Goal: Transaction & Acquisition: Purchase product/service

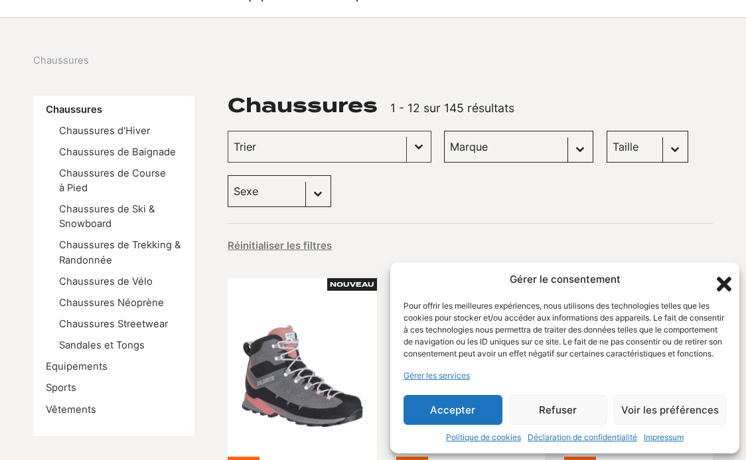
scroll to position [150, 0]
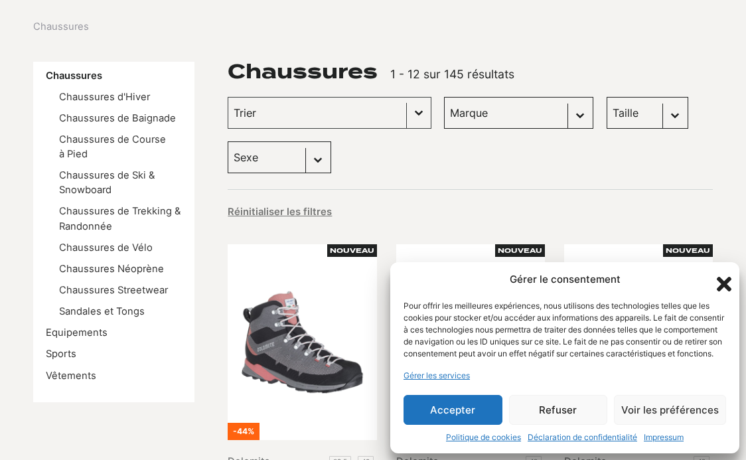
click at [434, 413] on button "Accepter" at bounding box center [453, 410] width 99 height 30
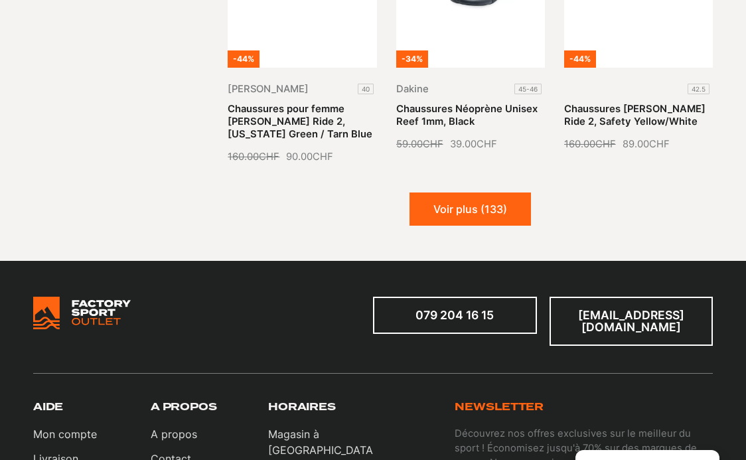
scroll to position [1483, 0]
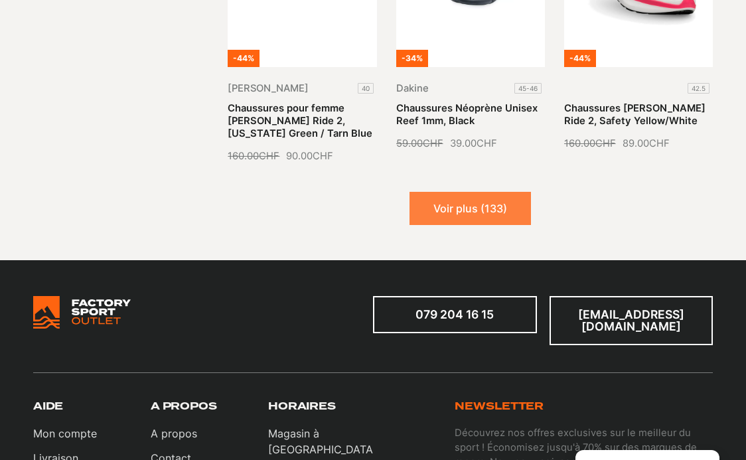
click at [477, 198] on button "Voir plus (133)" at bounding box center [469, 208] width 121 height 33
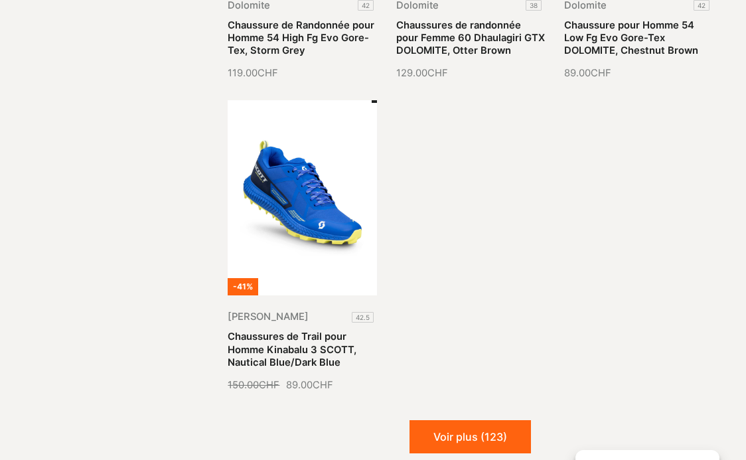
scroll to position [2507, 0]
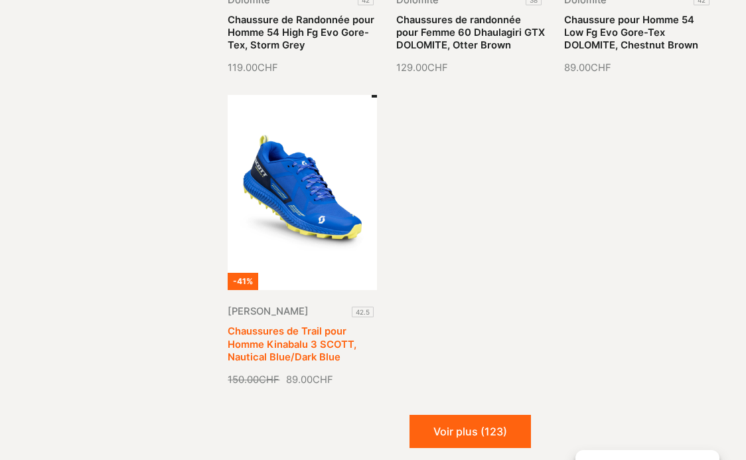
click at [309, 325] on link "Chaussures de Trail pour Homme Kinabalu 3 SCOTT, Nautical Blue/Dark Blue" at bounding box center [292, 343] width 129 height 37
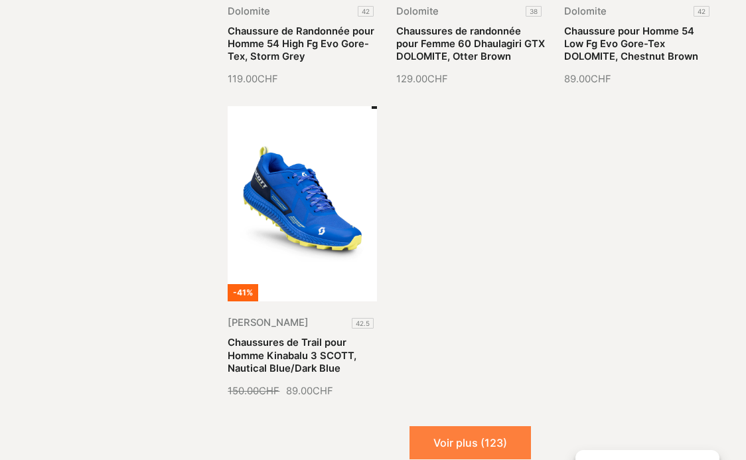
click at [440, 426] on button "Voir plus (123)" at bounding box center [469, 442] width 121 height 33
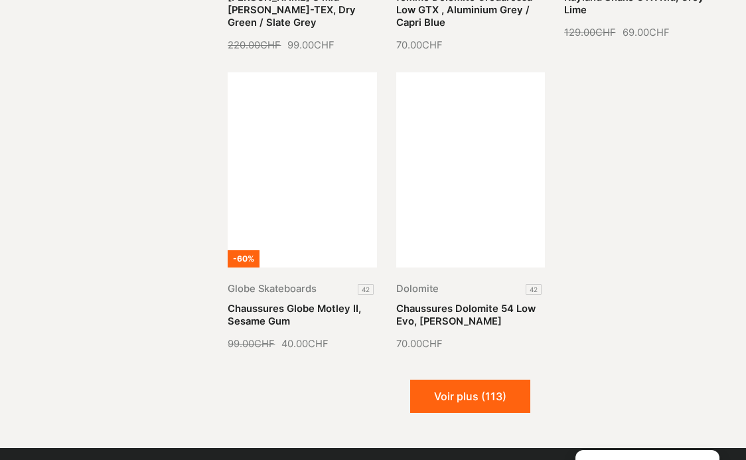
scroll to position [3537, 0]
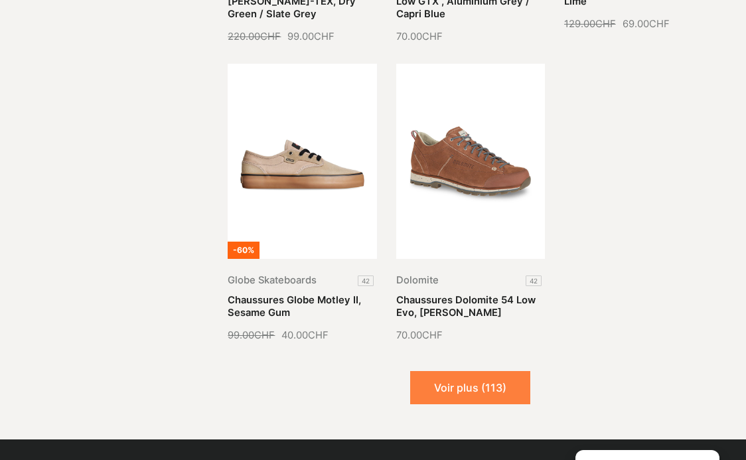
click at [464, 371] on button "Voir plus (113)" at bounding box center [470, 387] width 120 height 33
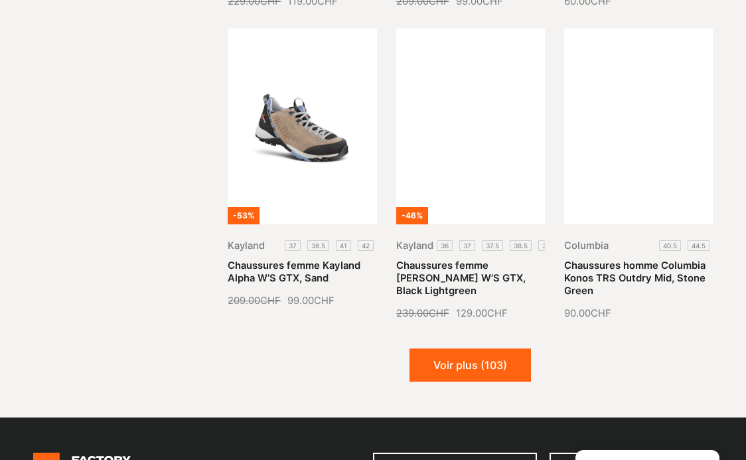
scroll to position [4496, 0]
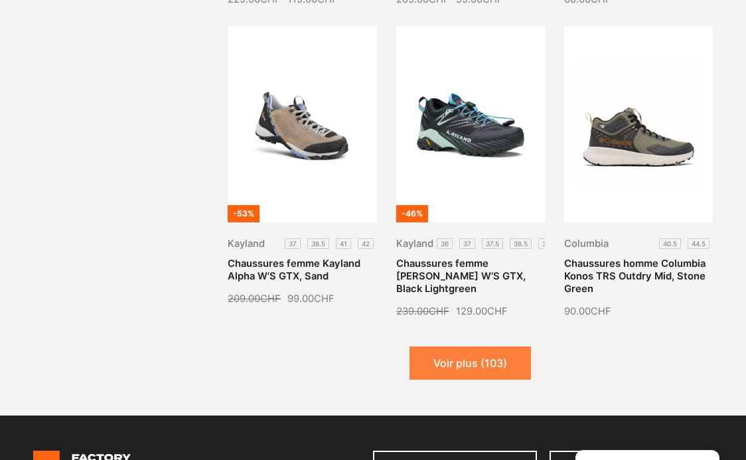
click at [467, 346] on button "Voir plus (103)" at bounding box center [469, 362] width 121 height 33
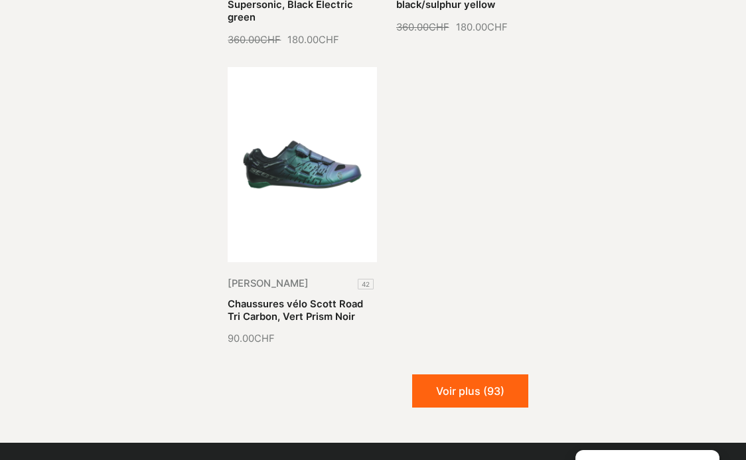
scroll to position [5728, 0]
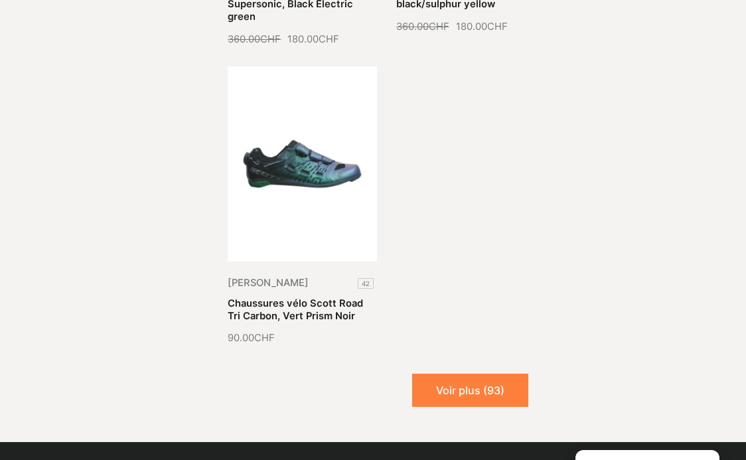
click at [465, 374] on button "Voir plus (93)" at bounding box center [470, 390] width 116 height 33
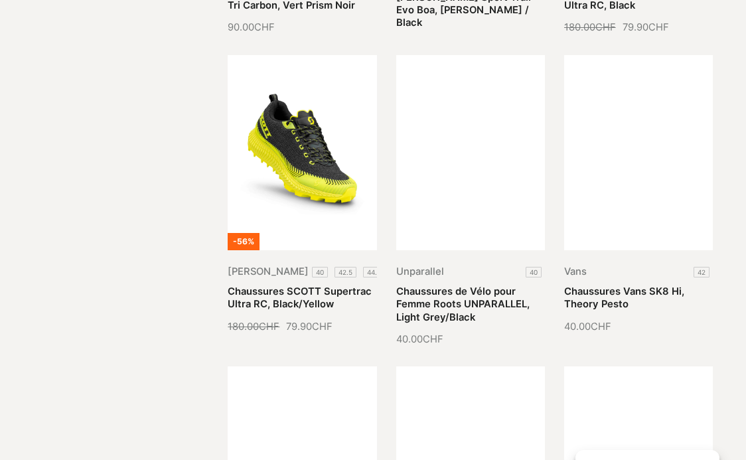
scroll to position [6036, 0]
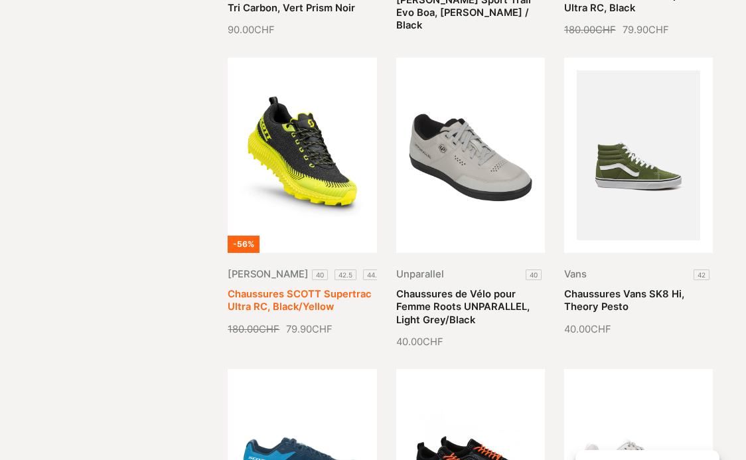
click at [338, 288] on link "Chaussures SCOTT Supertrac Ultra RC, Black/Yellow" at bounding box center [300, 300] width 144 height 25
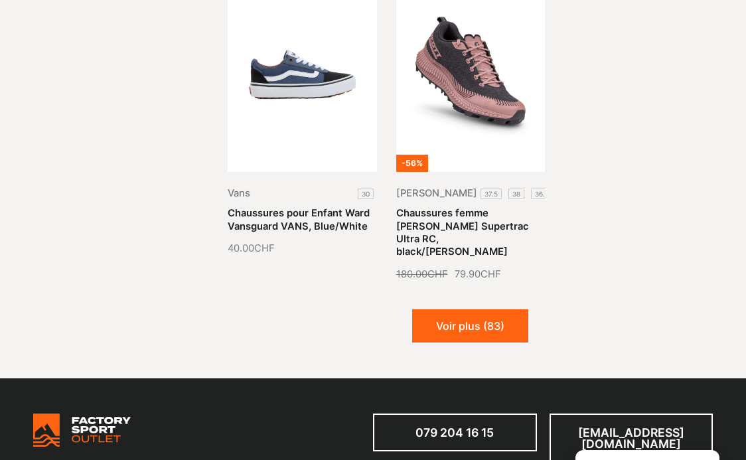
scroll to position [6743, 0]
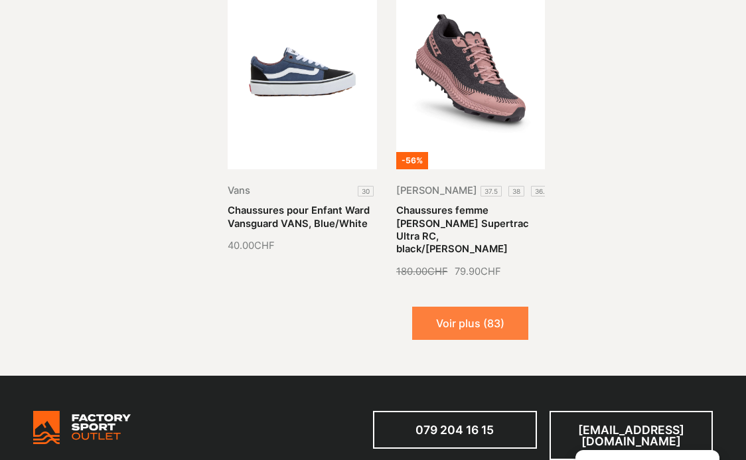
click at [450, 307] on button "Voir plus (83)" at bounding box center [470, 323] width 116 height 33
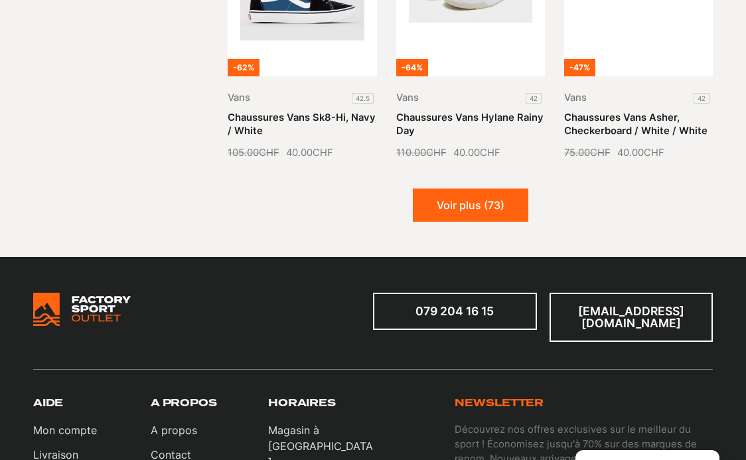
scroll to position [7791, 0]
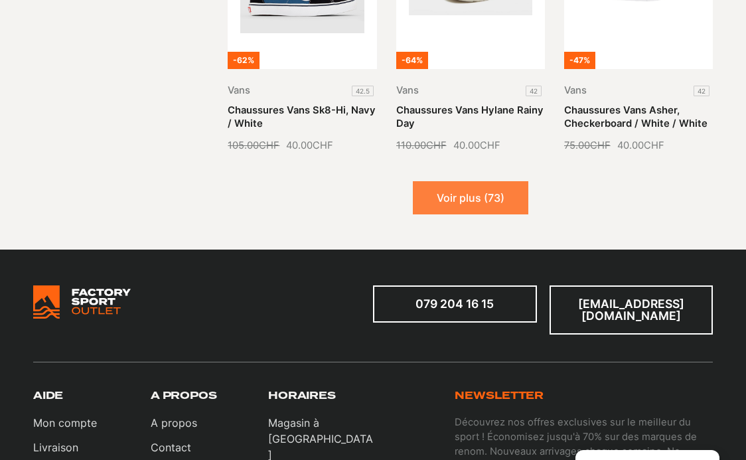
click at [468, 181] on button "Voir plus (73)" at bounding box center [470, 197] width 115 height 33
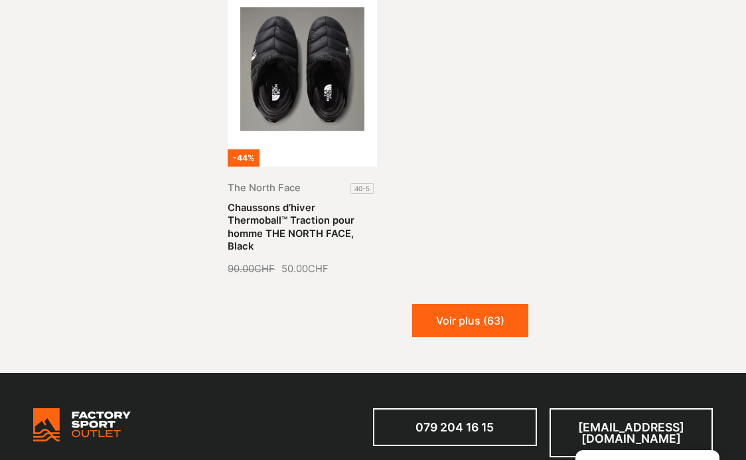
scroll to position [8956, 0]
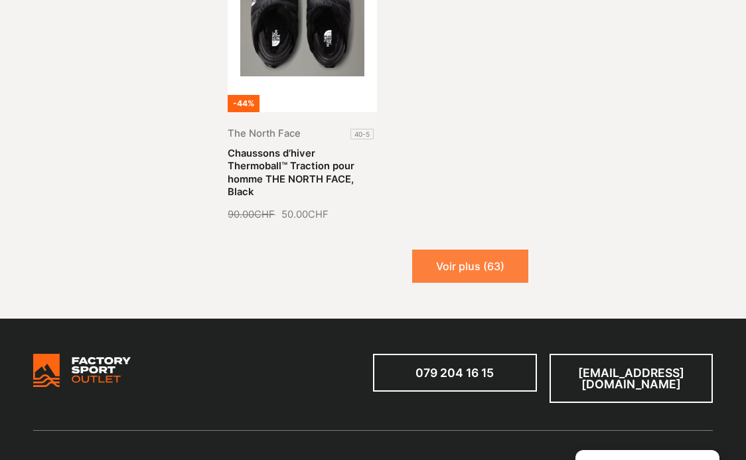
click at [455, 250] on button "Voir plus (63)" at bounding box center [470, 266] width 116 height 33
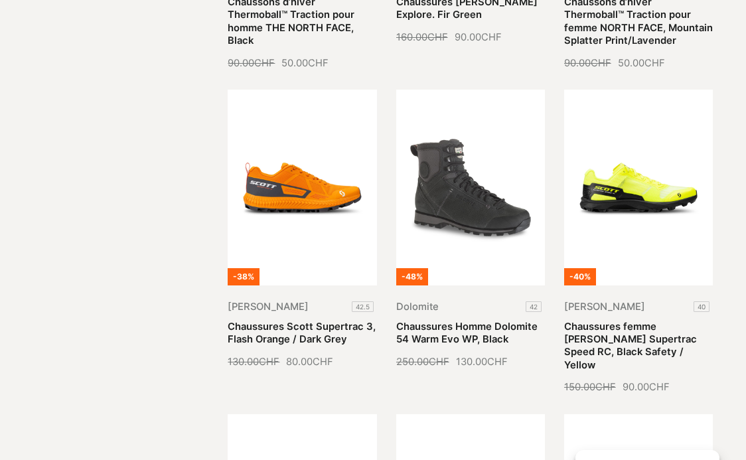
scroll to position [9104, 0]
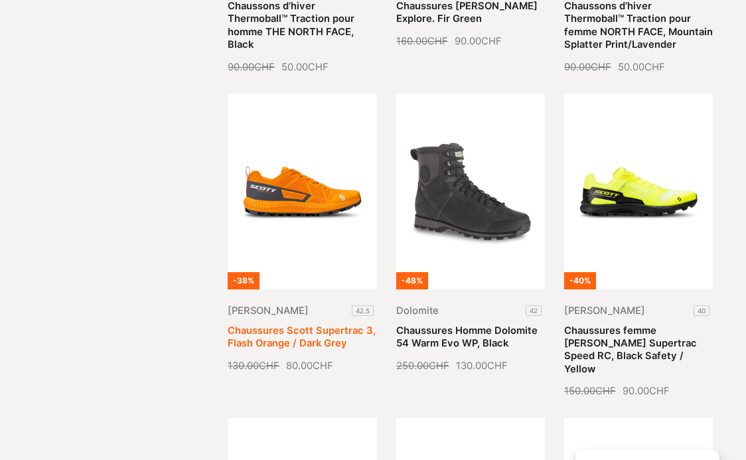
click at [312, 325] on link "Chaussures Scott Supertrac 3, Flash Orange / Dark Grey" at bounding box center [302, 337] width 148 height 25
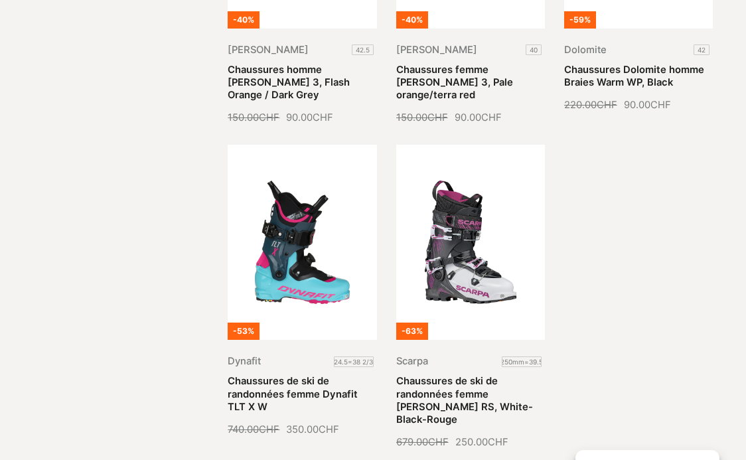
scroll to position [9863, 0]
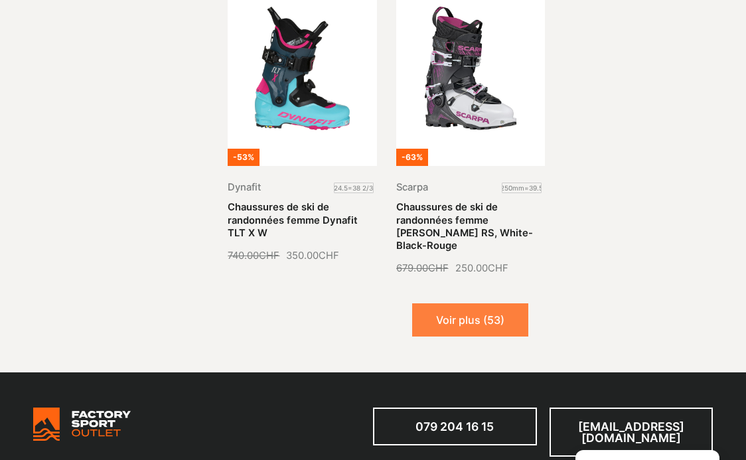
click at [445, 303] on button "Voir plus (53)" at bounding box center [470, 319] width 116 height 33
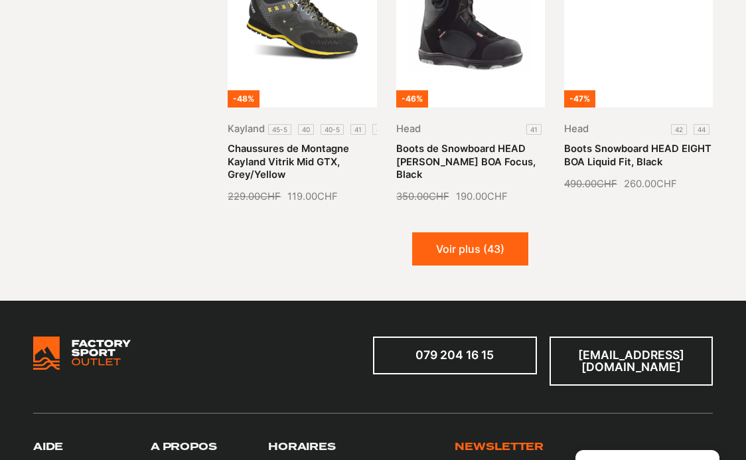
scroll to position [10870, 0]
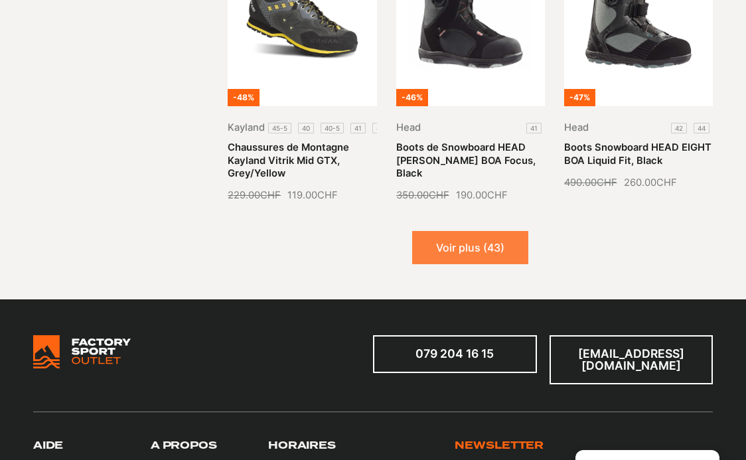
click at [471, 231] on button "Voir plus (43)" at bounding box center [470, 247] width 116 height 33
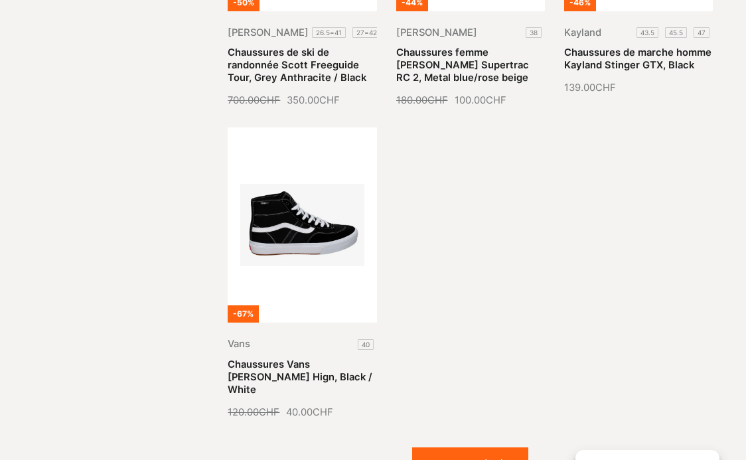
scroll to position [11898, 0]
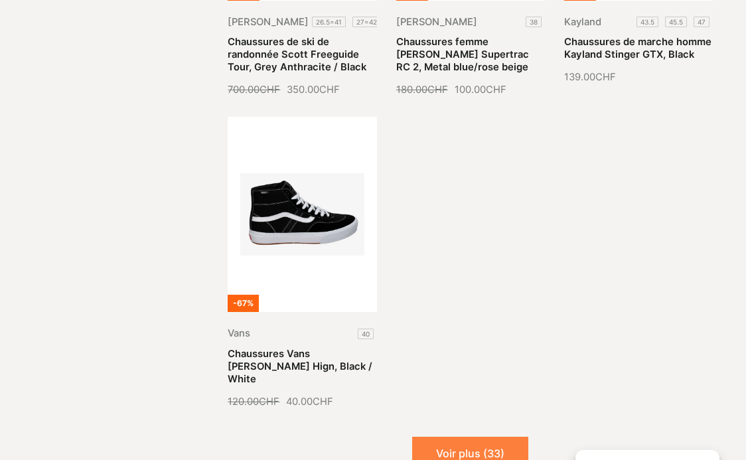
click at [479, 437] on button "Voir plus (33)" at bounding box center [470, 453] width 116 height 33
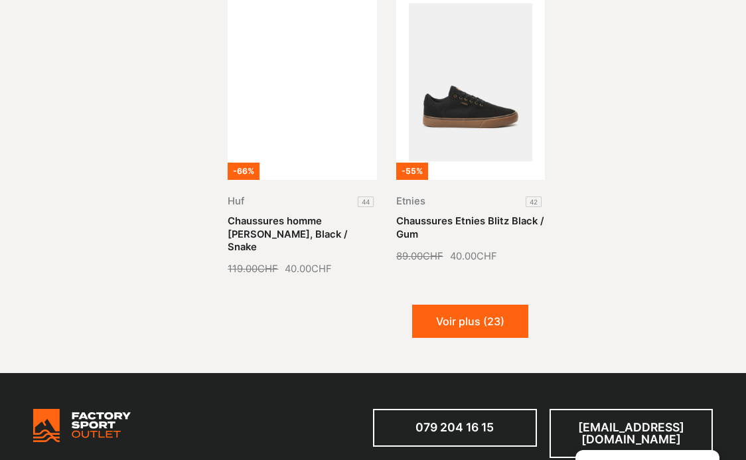
scroll to position [12967, 0]
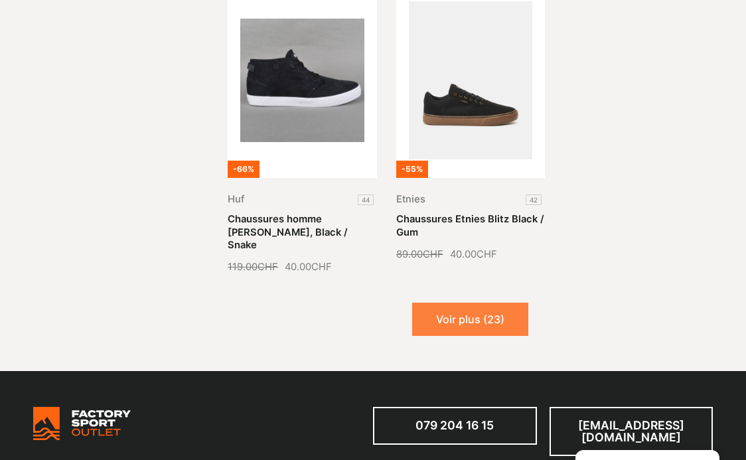
click at [493, 303] on button "Voir plus (23)" at bounding box center [470, 319] width 116 height 33
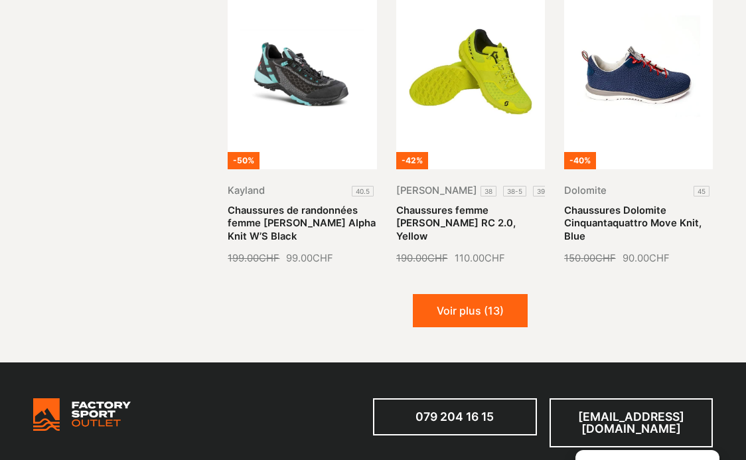
scroll to position [13922, 0]
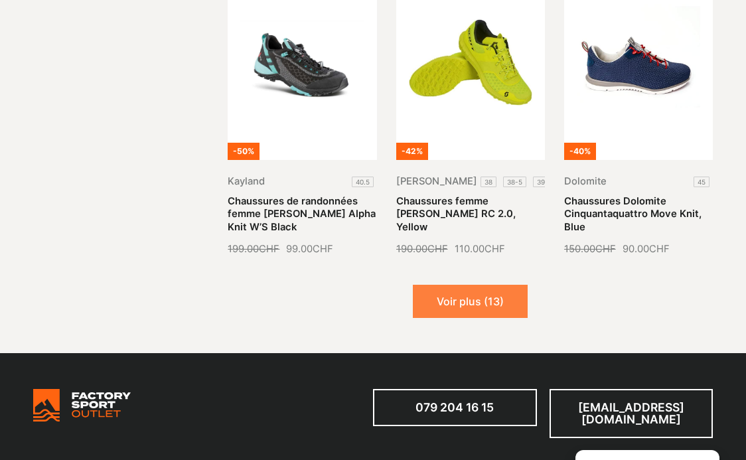
click at [472, 285] on button "Voir plus (13)" at bounding box center [470, 301] width 115 height 33
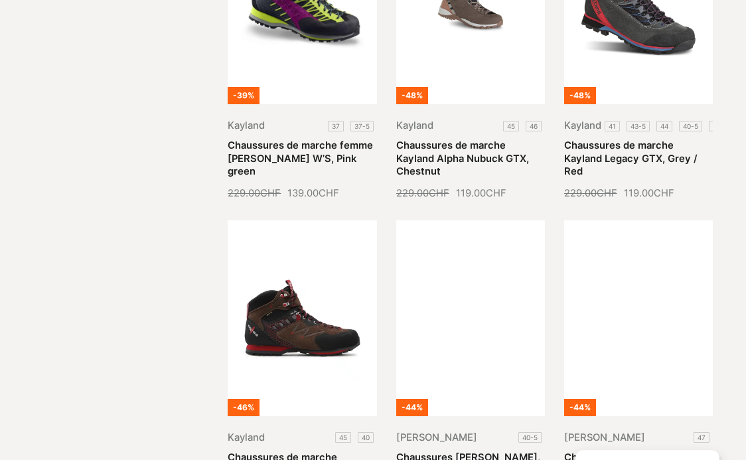
scroll to position [14603, 0]
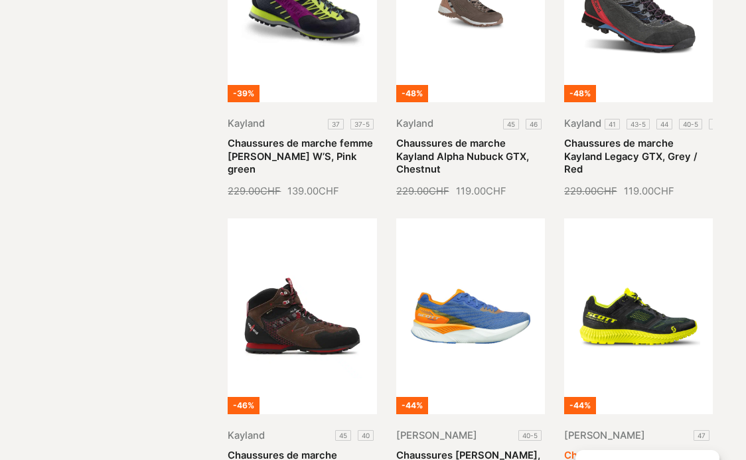
click at [646, 449] on link "Chaussures [PERSON_NAME] Kinabalu Ultra RC, Black / yellow" at bounding box center [634, 467] width 141 height 37
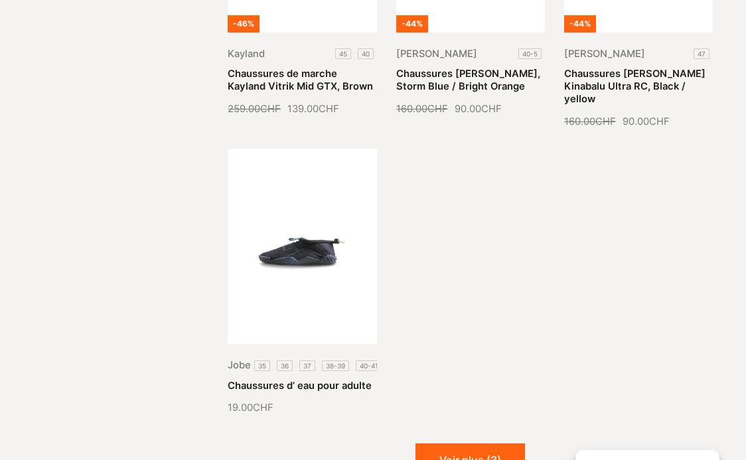
scroll to position [14990, 0]
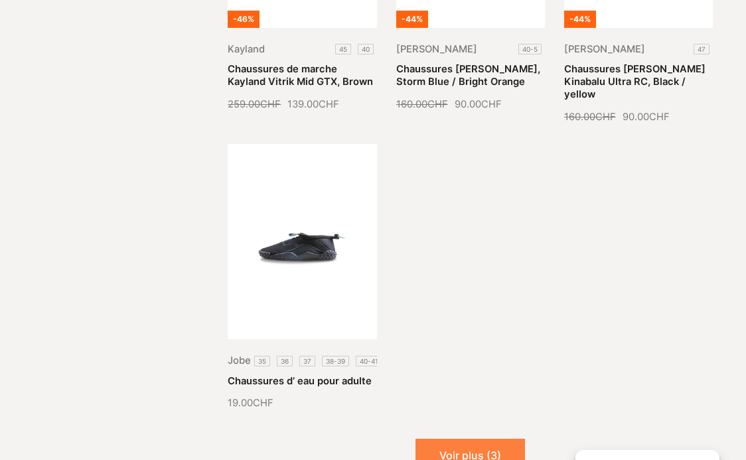
click at [453, 439] on button "Voir plus (3)" at bounding box center [470, 455] width 110 height 33
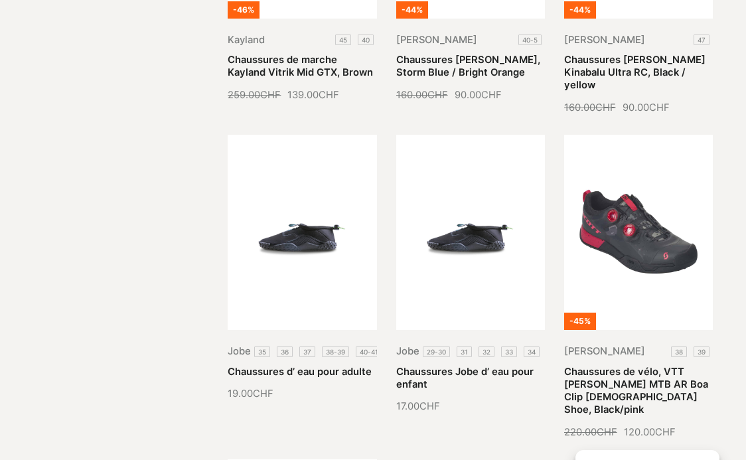
scroll to position [14994, 0]
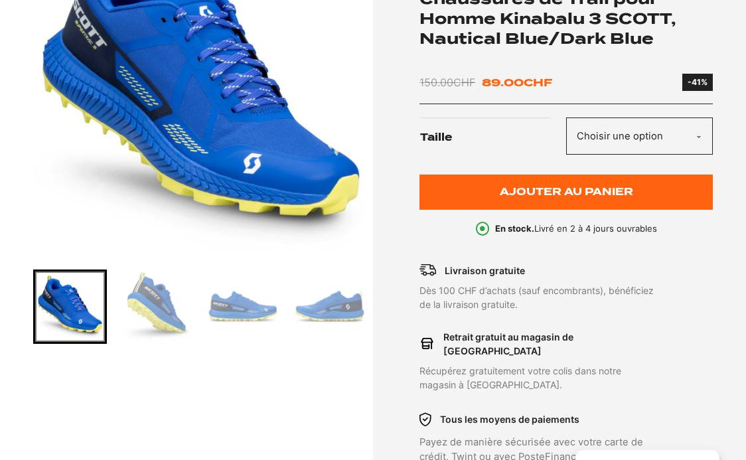
scroll to position [274, 0]
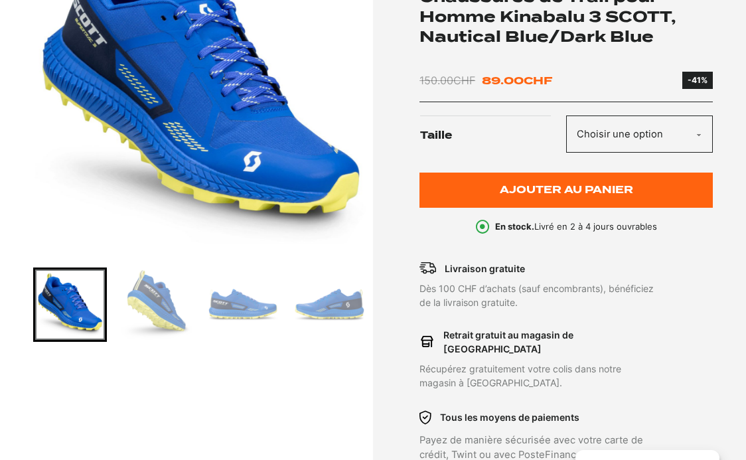
click at [696, 131] on select "Choisir une option 42.5" at bounding box center [639, 134] width 147 height 38
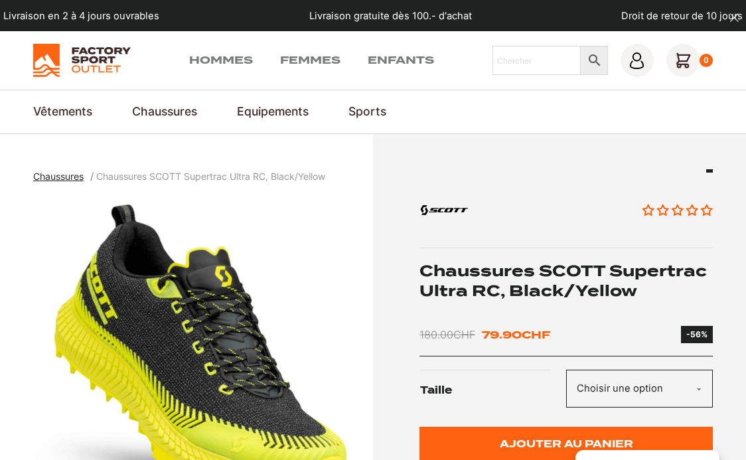
click at [699, 393] on select "Choisir une option 40 42.5 44.5 45 45.5" at bounding box center [639, 389] width 147 height 38
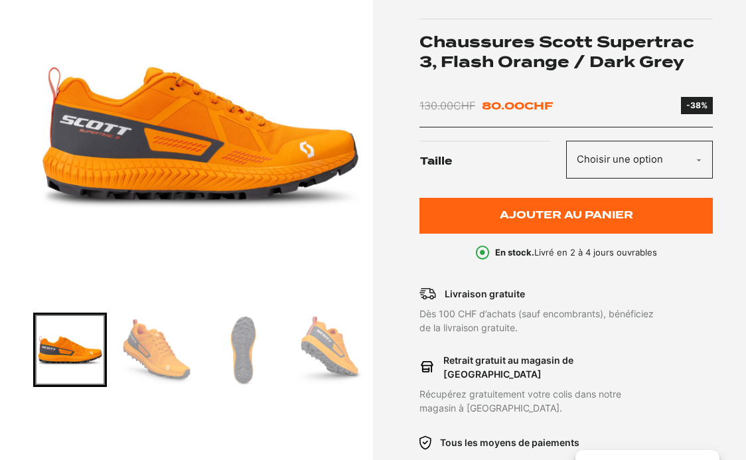
scroll to position [233, 0]
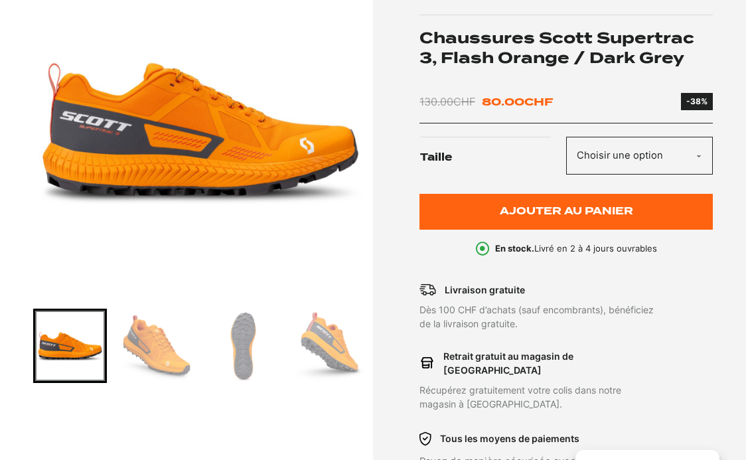
click at [166, 358] on img "Go to slide 2" at bounding box center [156, 346] width 70 height 70
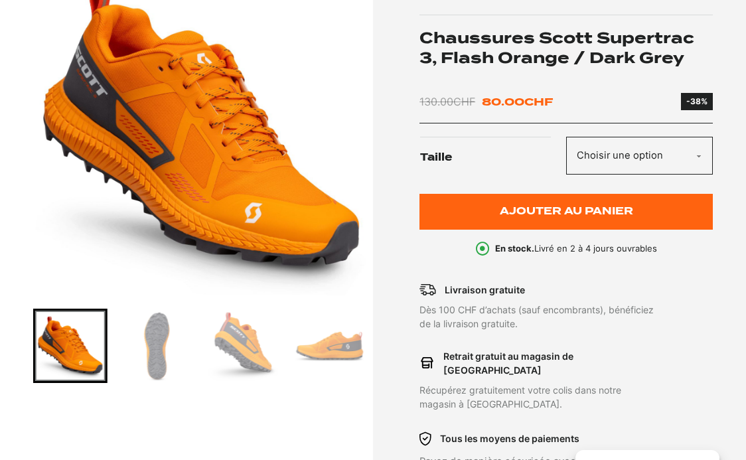
click at [246, 338] on img "Go to slide 4" at bounding box center [243, 346] width 70 height 70
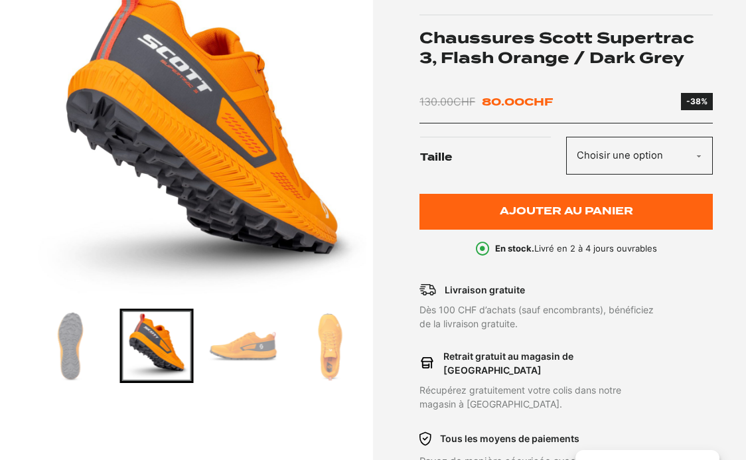
click at [325, 350] on img "Go to slide 6" at bounding box center [330, 346] width 70 height 70
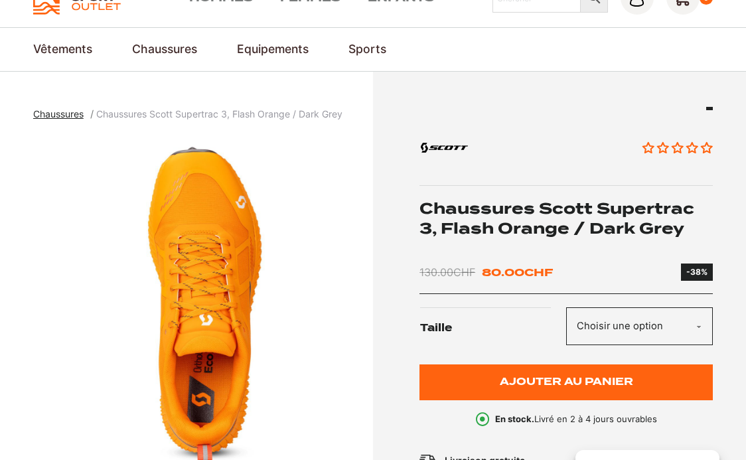
scroll to position [0, 0]
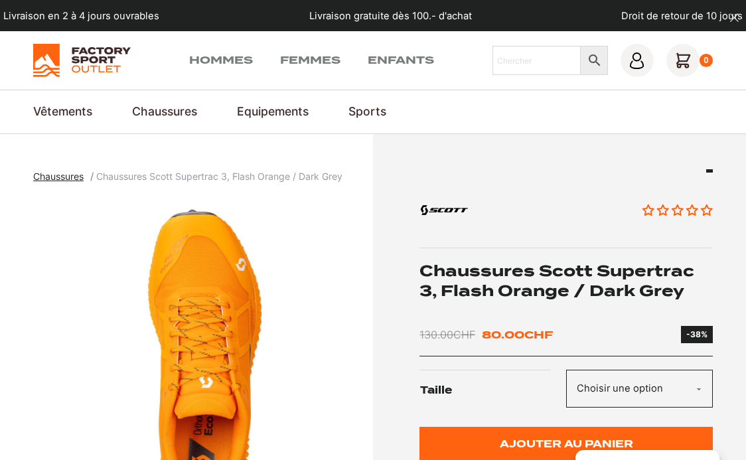
click at [694, 388] on select "Choisir une option 42.5" at bounding box center [639, 389] width 147 height 38
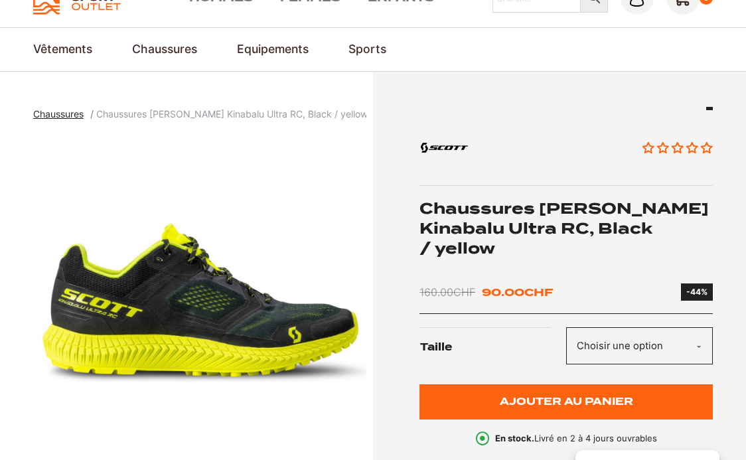
scroll to position [72, 0]
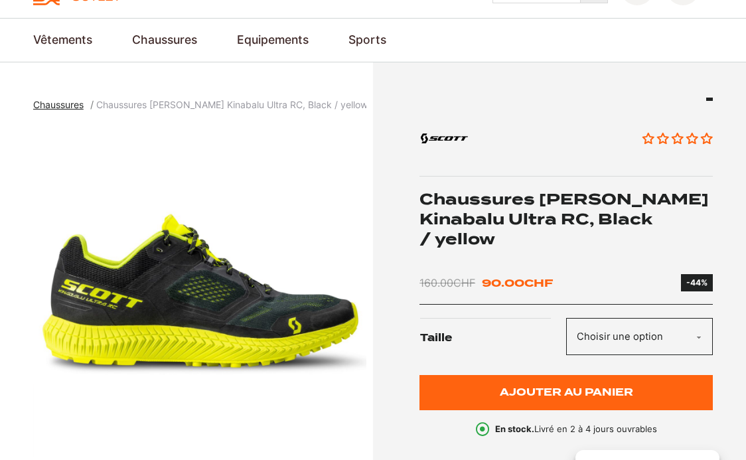
click at [250, 308] on img "1 of 7" at bounding box center [201, 291] width 334 height 332
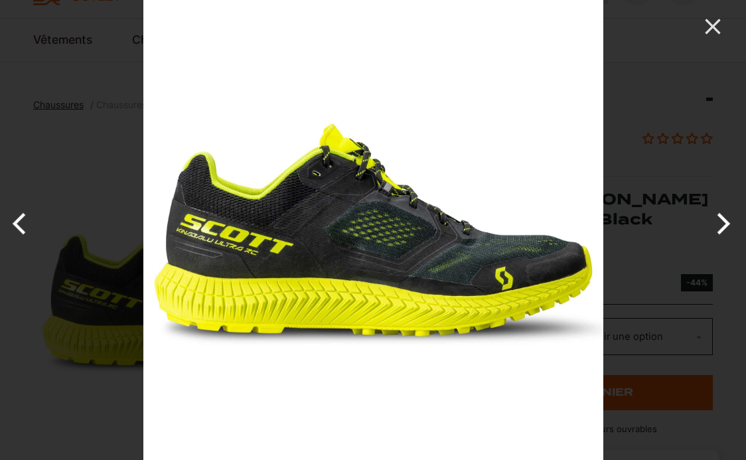
click at [728, 214] on button "Next" at bounding box center [721, 223] width 50 height 66
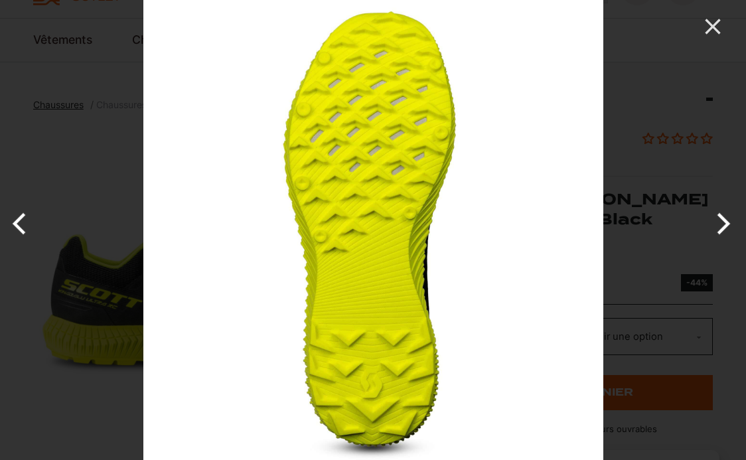
click at [728, 214] on button "Next" at bounding box center [721, 223] width 50 height 66
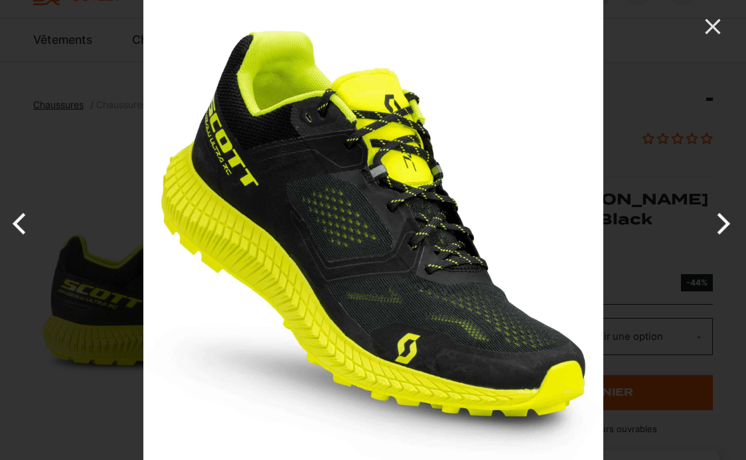
click at [728, 215] on button "Next" at bounding box center [721, 223] width 50 height 66
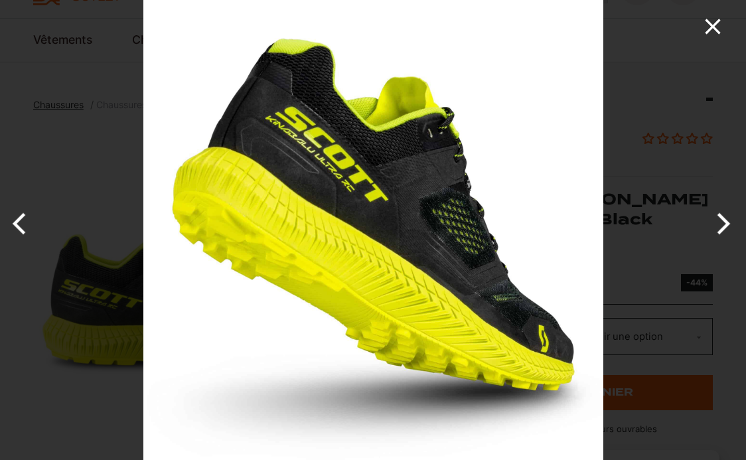
click at [719, 28] on icon "Close" at bounding box center [713, 26] width 27 height 27
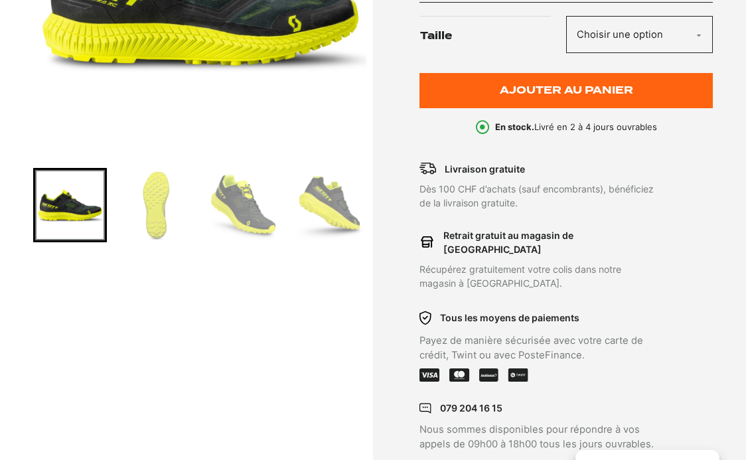
scroll to position [377, 0]
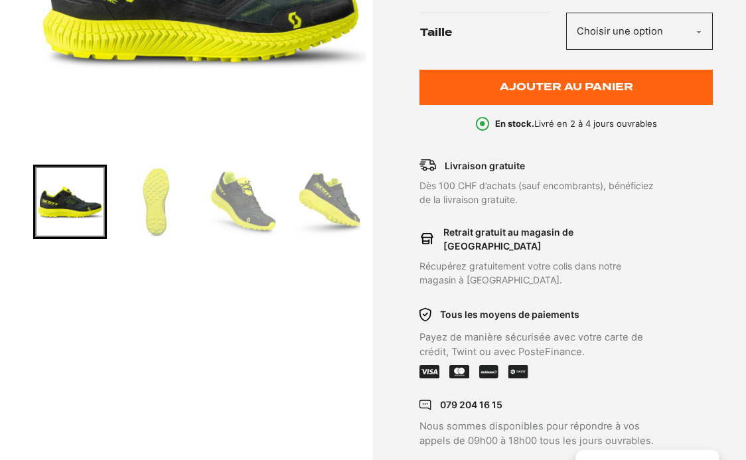
click at [692, 16] on select "Choisir une option 47" at bounding box center [639, 32] width 147 height 38
